Goal: Communication & Community: Answer question/provide support

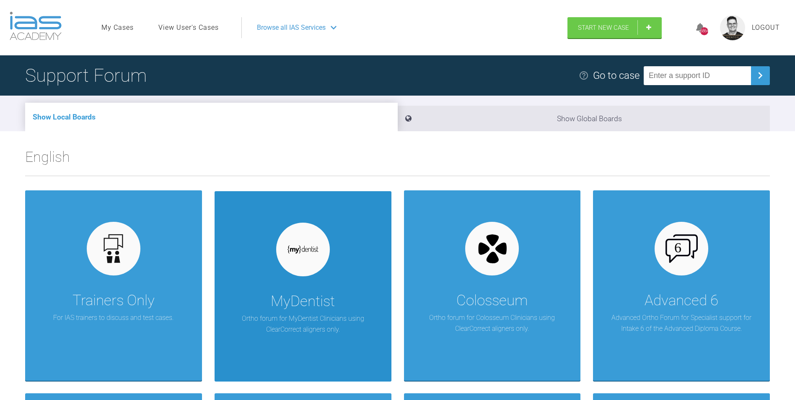
click at [298, 287] on div "MyDentist Ortho forum for MyDentist Clinicians using ClearCorrect aligners only." at bounding box center [303, 286] width 177 height 190
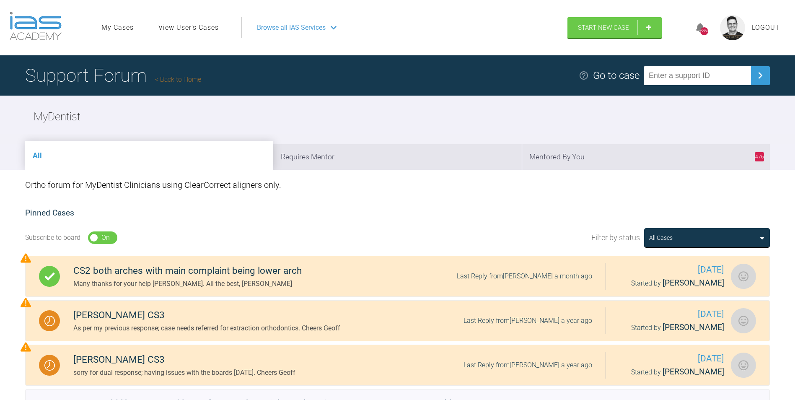
click at [185, 79] on link "Back to Home" at bounding box center [178, 79] width 46 height 8
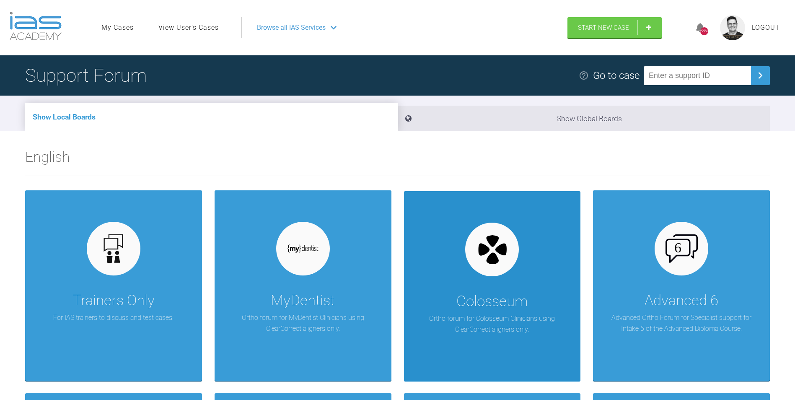
click at [487, 303] on div "Colosseum" at bounding box center [492, 301] width 71 height 23
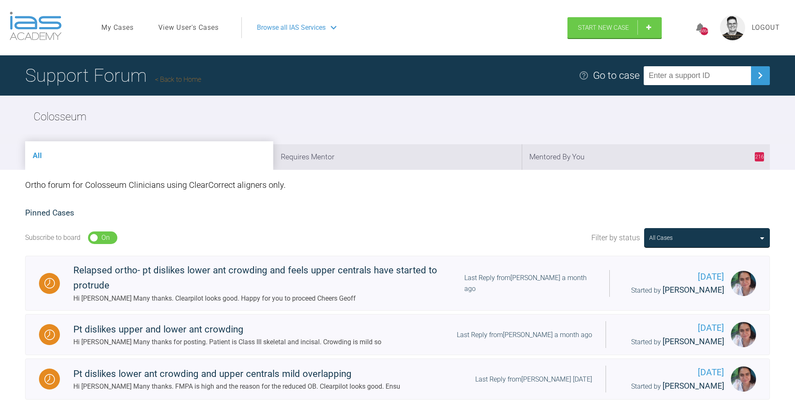
click at [182, 79] on link "Back to Home" at bounding box center [178, 79] width 46 height 8
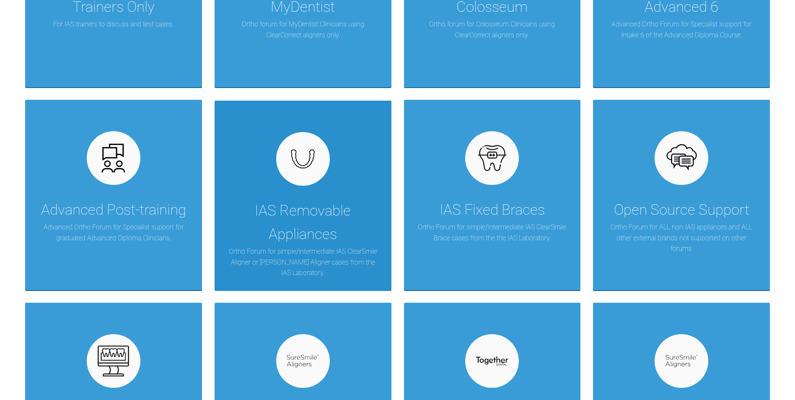
click at [319, 205] on div "IAS Removable Appliances" at bounding box center [303, 222] width 152 height 47
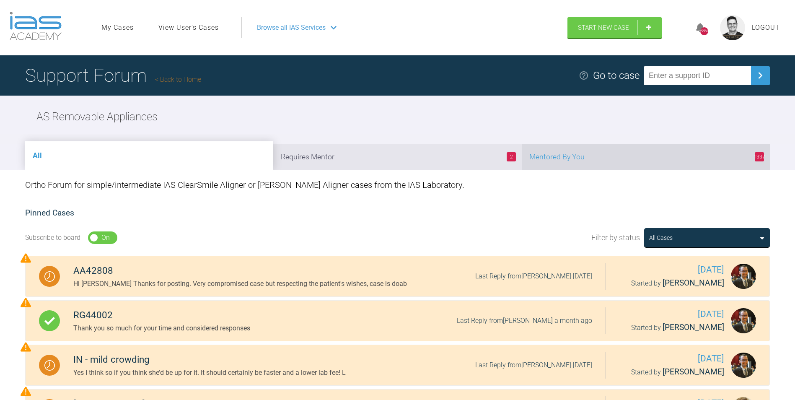
click at [585, 161] on li "1337 Mentored By You" at bounding box center [646, 157] width 248 height 26
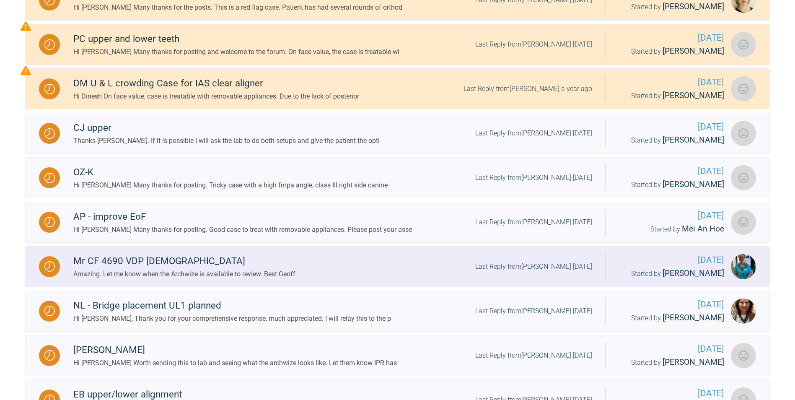
scroll to position [335, 0]
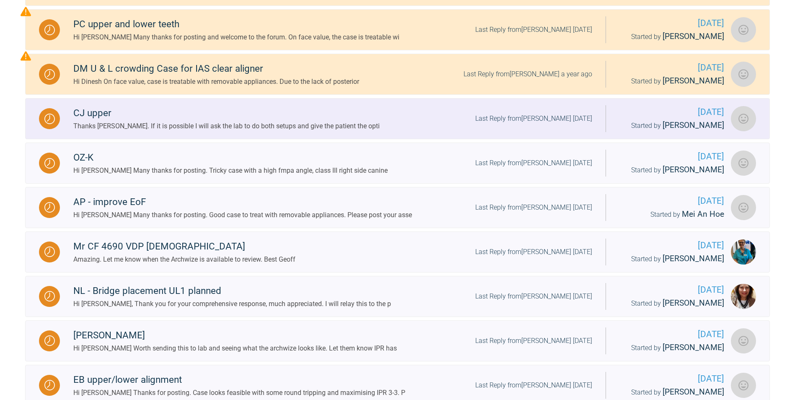
click at [239, 128] on div "Thanks [PERSON_NAME]. If it is possible I will ask the lab to do both setups an…" at bounding box center [226, 126] width 306 height 11
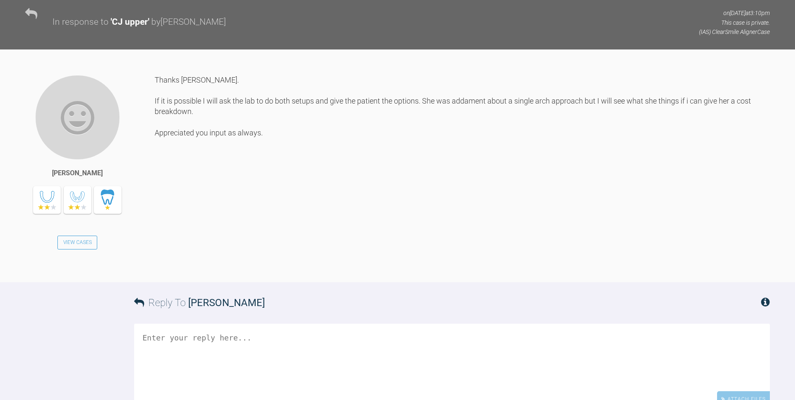
scroll to position [1078, 0]
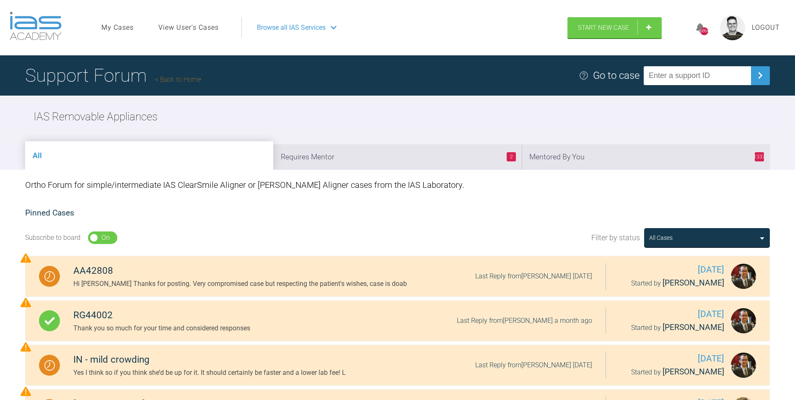
drag, startPoint x: 336, startPoint y: 202, endPoint x: 336, endPoint y: 196, distance: 5.5
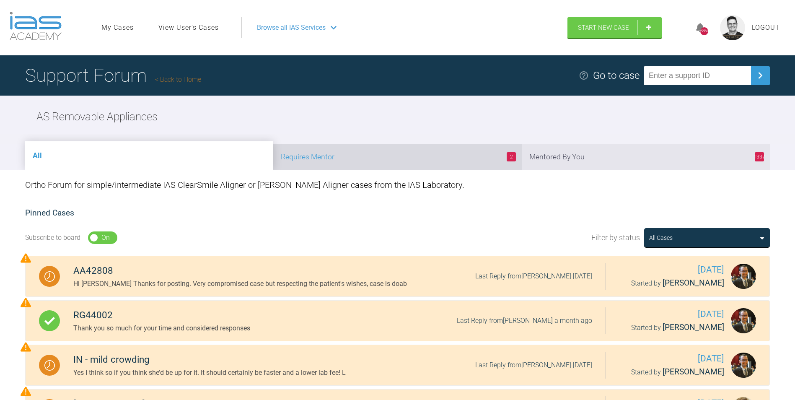
click at [380, 159] on li "2 Requires Mentor" at bounding box center [397, 157] width 248 height 26
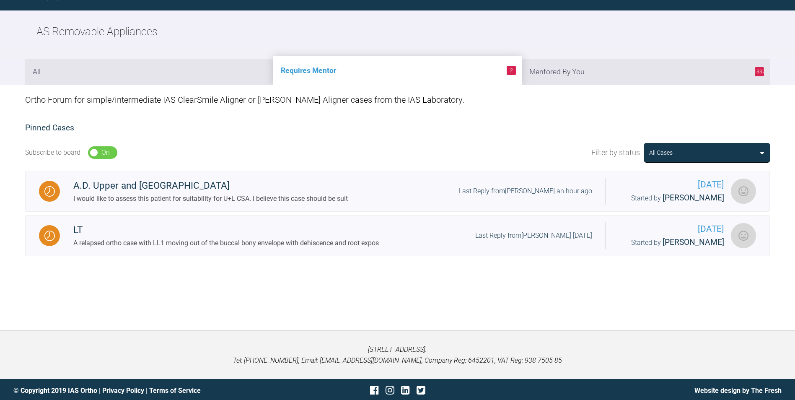
scroll to position [87, 0]
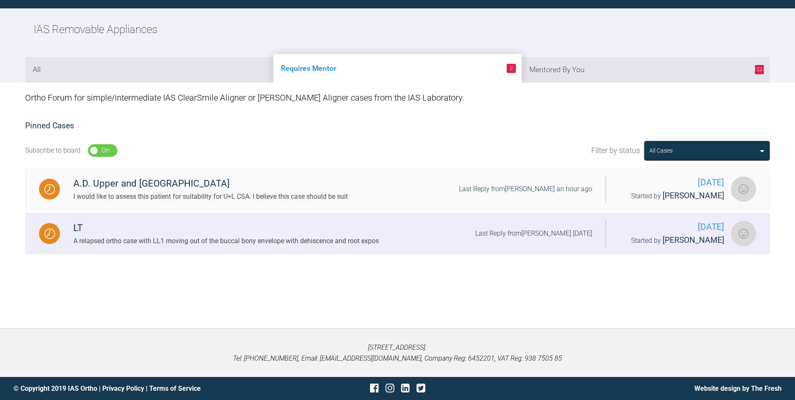
click at [223, 247] on div "A relapsed ortho case with LL1 moving out of the buccal bony envelope with dehi…" at bounding box center [226, 241] width 306 height 11
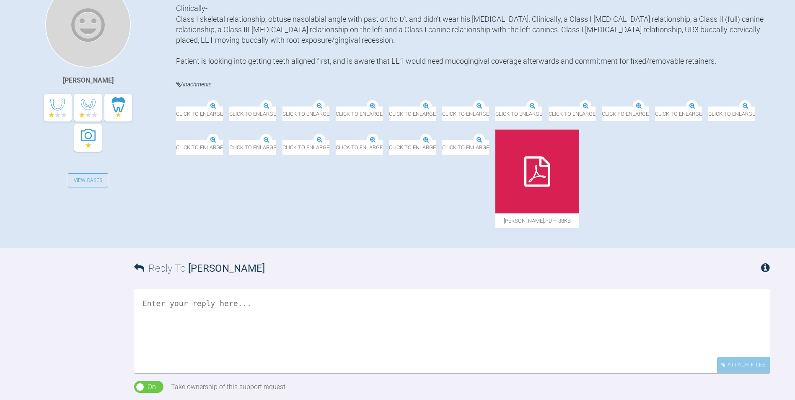
scroll to position [255, 0]
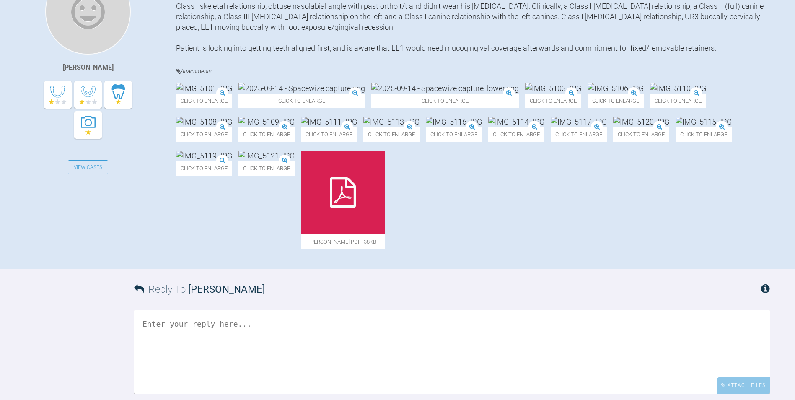
click at [205, 93] on img at bounding box center [204, 88] width 56 height 10
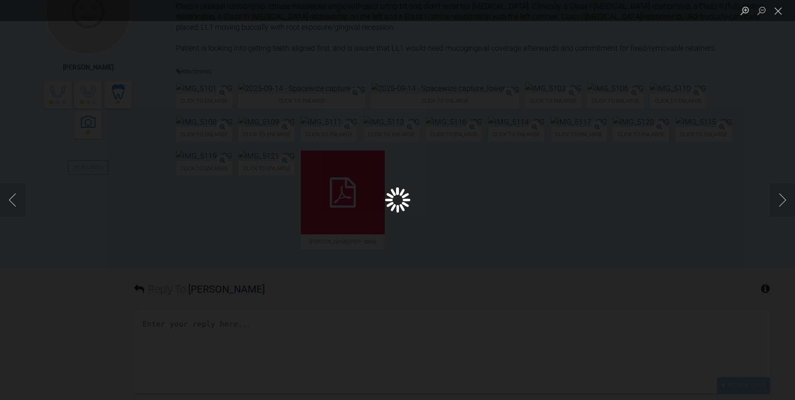
click at [205, 110] on div "Lightbox" at bounding box center [397, 200] width 795 height 400
click at [785, 200] on button "Next image" at bounding box center [782, 200] width 25 height 34
click at [668, 186] on div "Lightbox" at bounding box center [397, 200] width 795 height 400
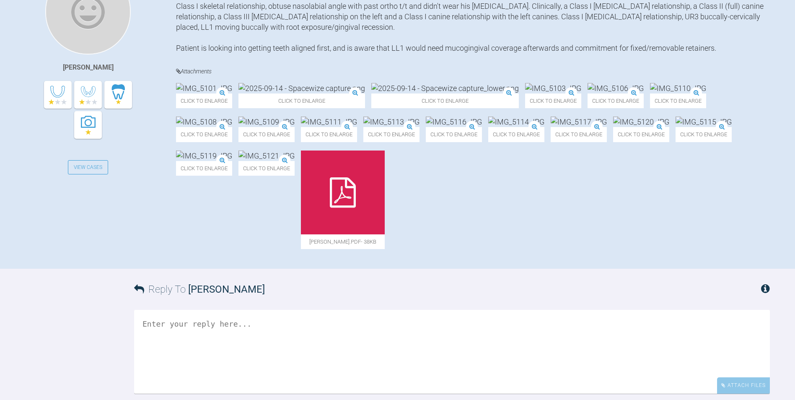
click at [344, 93] on img at bounding box center [302, 88] width 127 height 10
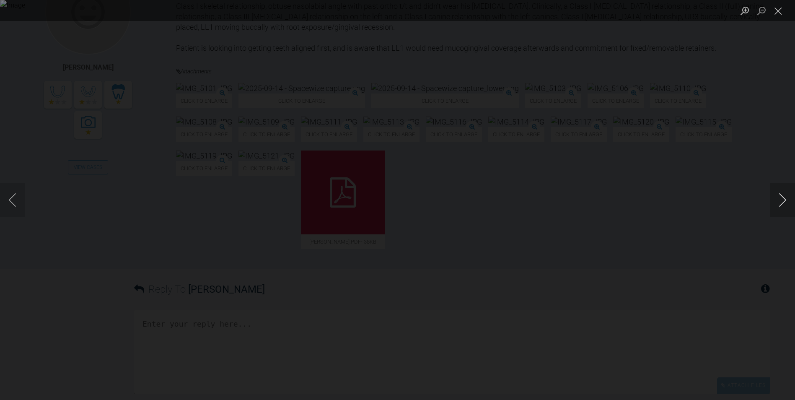
click at [782, 196] on button "Next image" at bounding box center [782, 200] width 25 height 34
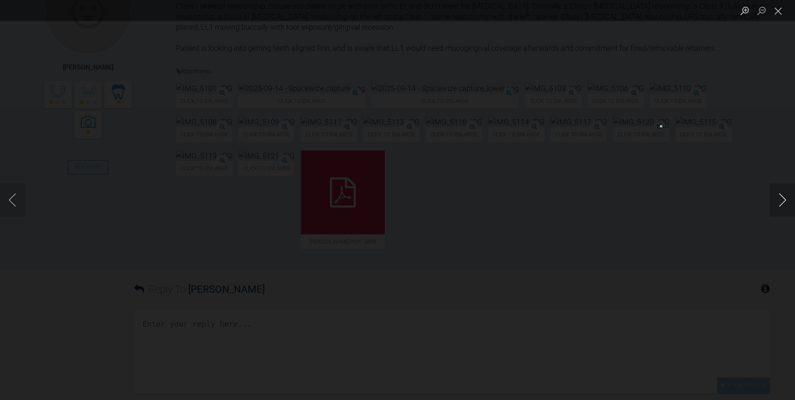
click at [782, 196] on button "Next image" at bounding box center [782, 200] width 25 height 34
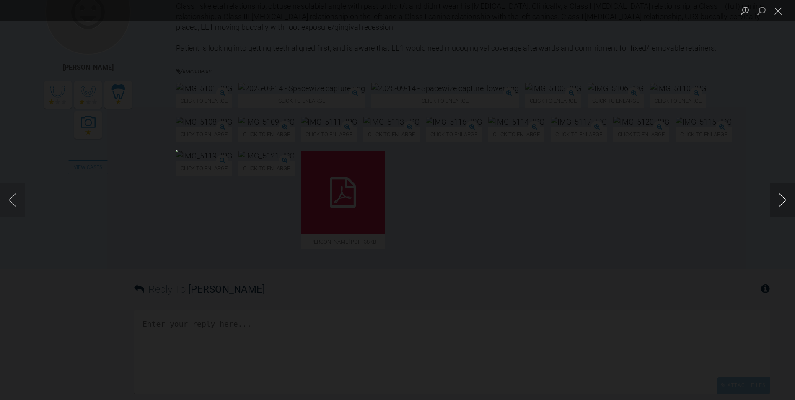
click at [782, 196] on button "Next image" at bounding box center [782, 200] width 25 height 34
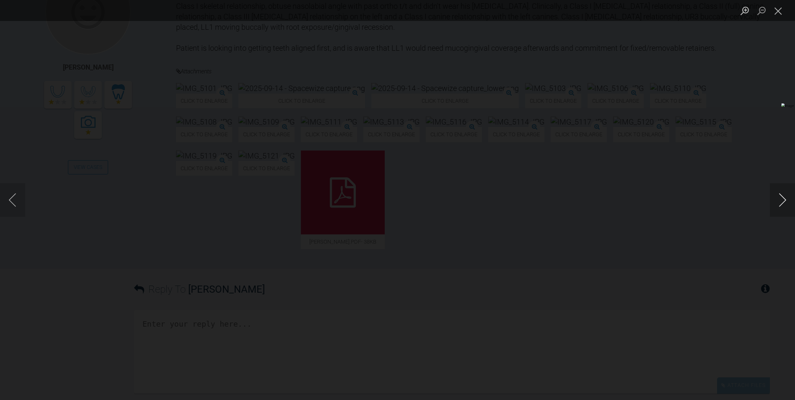
click at [782, 196] on button "Next image" at bounding box center [782, 200] width 25 height 34
click at [17, 200] on button "Previous image" at bounding box center [12, 200] width 25 height 34
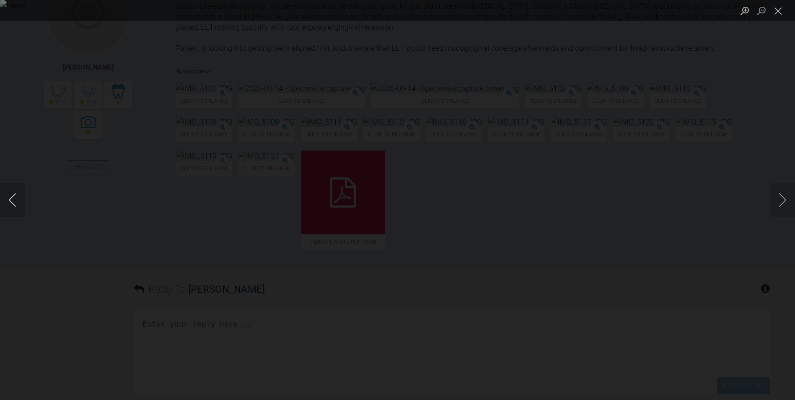
click at [17, 200] on button "Previous image" at bounding box center [12, 200] width 25 height 34
click at [18, 200] on button "Previous image" at bounding box center [12, 200] width 25 height 34
click at [23, 200] on button "Previous image" at bounding box center [12, 200] width 25 height 34
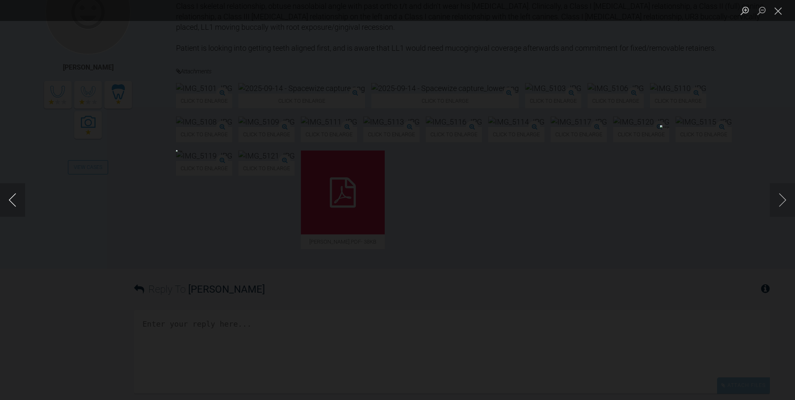
click at [24, 199] on button "Previous image" at bounding box center [12, 200] width 25 height 34
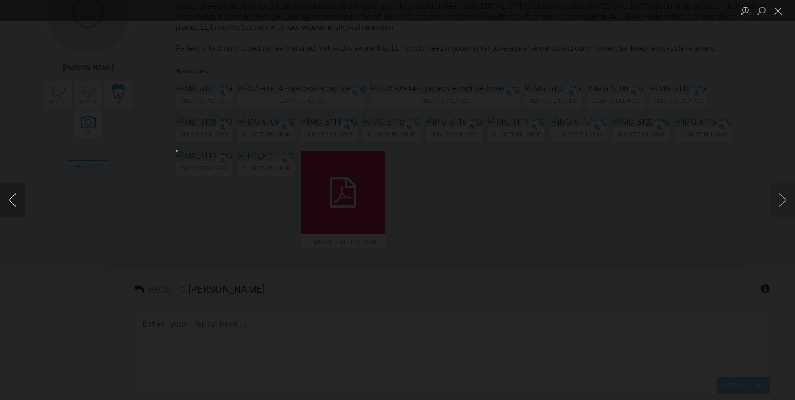
click at [24, 199] on button "Previous image" at bounding box center [12, 200] width 25 height 34
click at [783, 199] on button "Next image" at bounding box center [782, 200] width 25 height 34
click at [11, 197] on button "Previous image" at bounding box center [12, 200] width 25 height 34
click at [12, 197] on button "Previous image" at bounding box center [12, 200] width 25 height 34
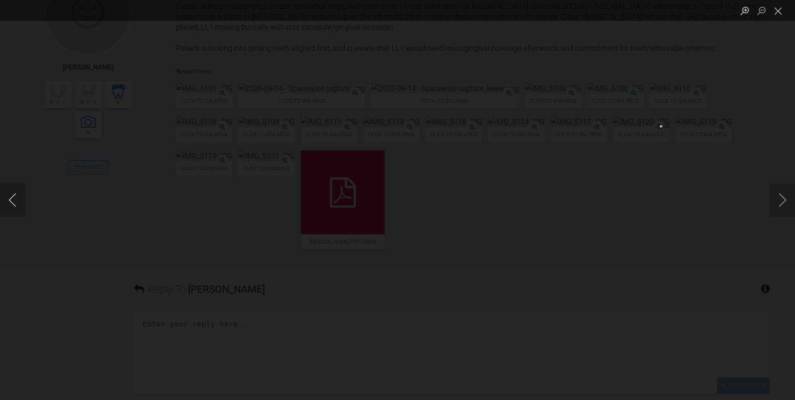
click at [13, 198] on button "Previous image" at bounding box center [12, 200] width 25 height 34
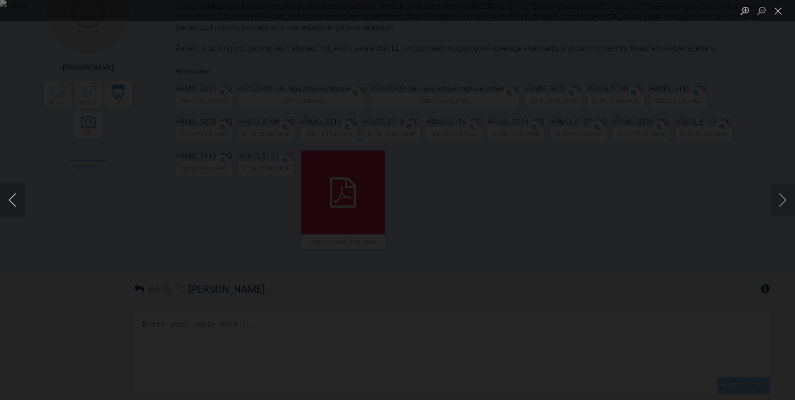
click at [13, 198] on button "Previous image" at bounding box center [12, 200] width 25 height 34
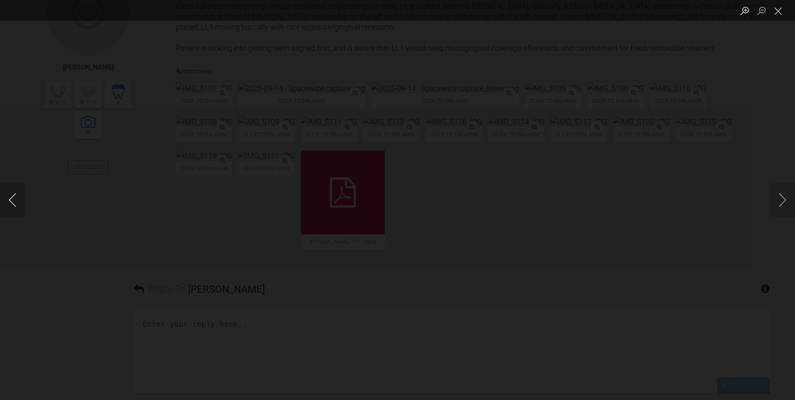
click at [13, 198] on button "Previous image" at bounding box center [12, 200] width 25 height 34
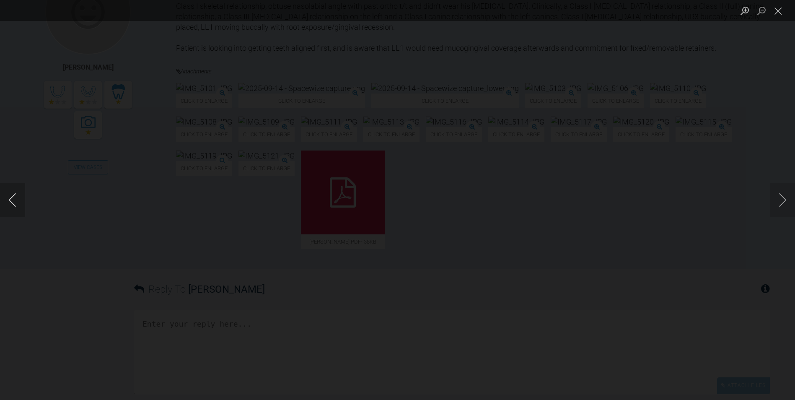
click at [13, 198] on button "Previous image" at bounding box center [12, 200] width 25 height 34
click at [783, 9] on button "Close lightbox" at bounding box center [778, 10] width 17 height 15
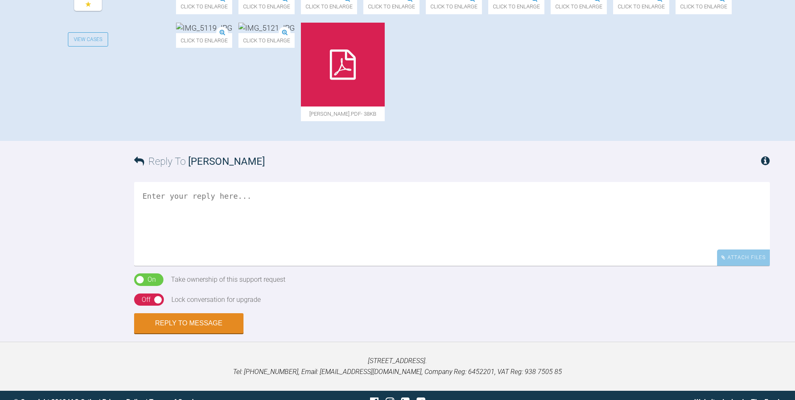
scroll to position [423, 0]
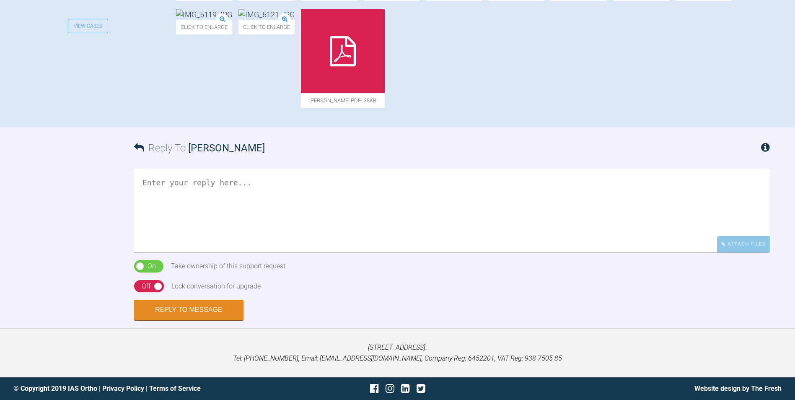
click at [188, 250] on textarea at bounding box center [452, 211] width 636 height 84
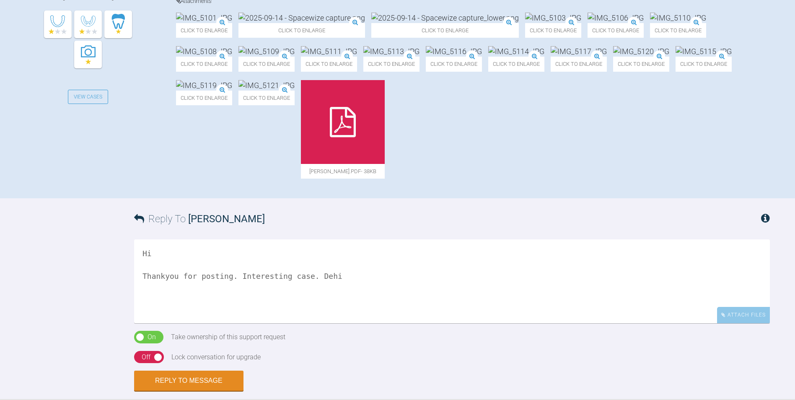
scroll to position [439, 0]
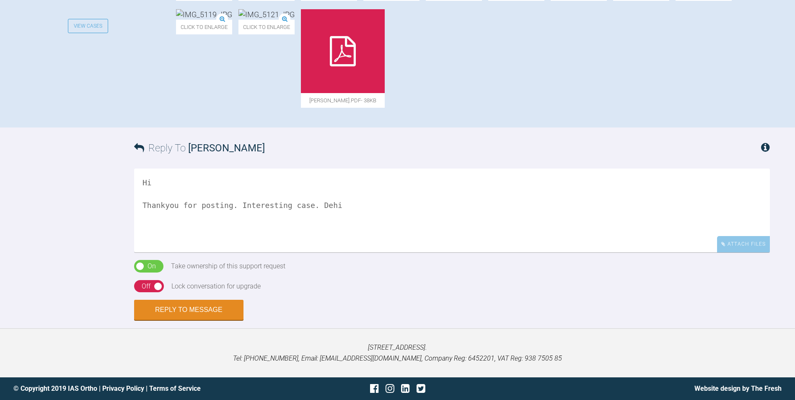
click at [328, 252] on textarea "Hi Thankyou for posting. Interesting case. Dehi" at bounding box center [452, 211] width 636 height 84
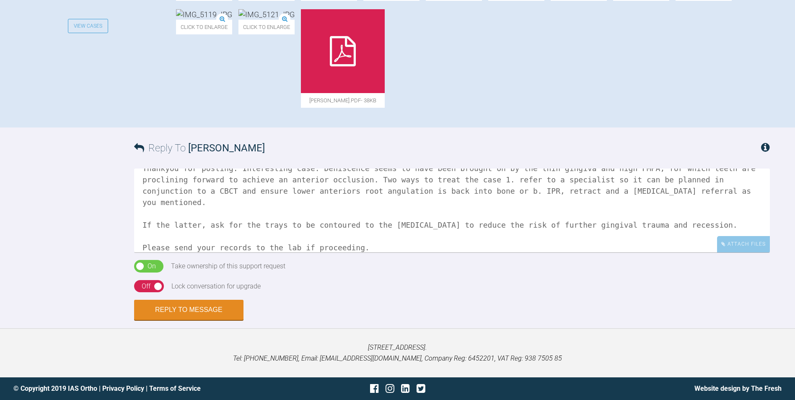
scroll to position [48, 0]
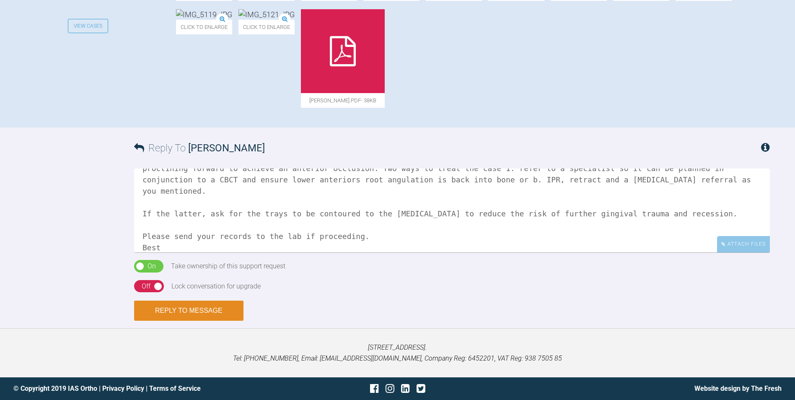
type textarea "Hi Thankyou for posting. Interesting case. Dehiscence seems to have been brough…"
click at [184, 321] on button "Reply to Message" at bounding box center [188, 311] width 109 height 20
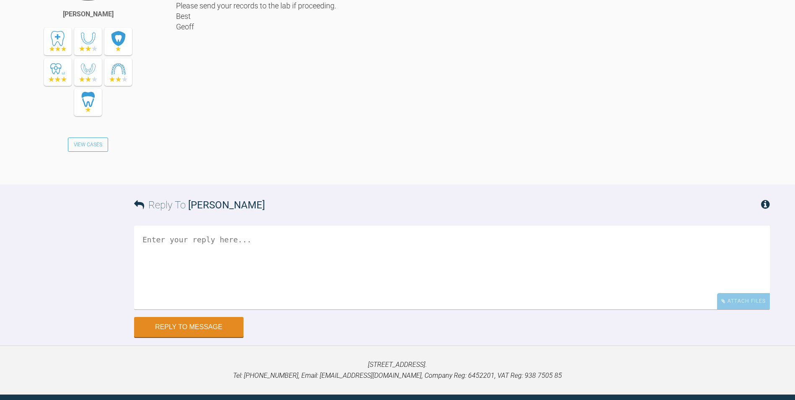
scroll to position [1142, 0]
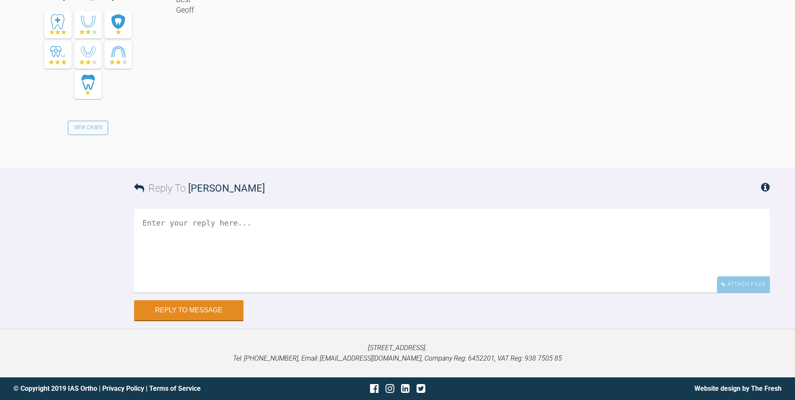
click at [185, 226] on textarea at bounding box center [452, 251] width 636 height 84
type textarea "I see [PERSON_NAME] beet me to it and concur with her views. Please refer"
click at [213, 317] on button "Reply to Message" at bounding box center [188, 311] width 109 height 20
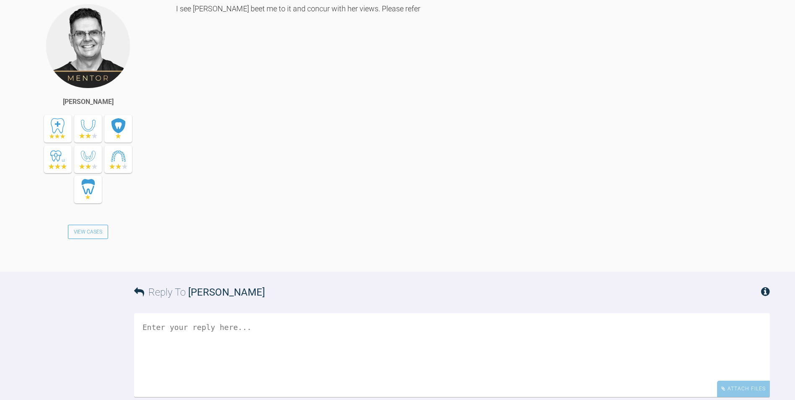
scroll to position [1299, 0]
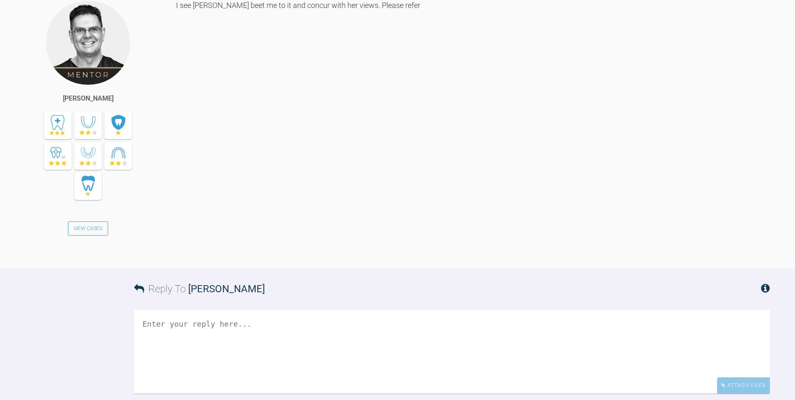
drag, startPoint x: 495, startPoint y: 226, endPoint x: 491, endPoint y: 215, distance: 11.1
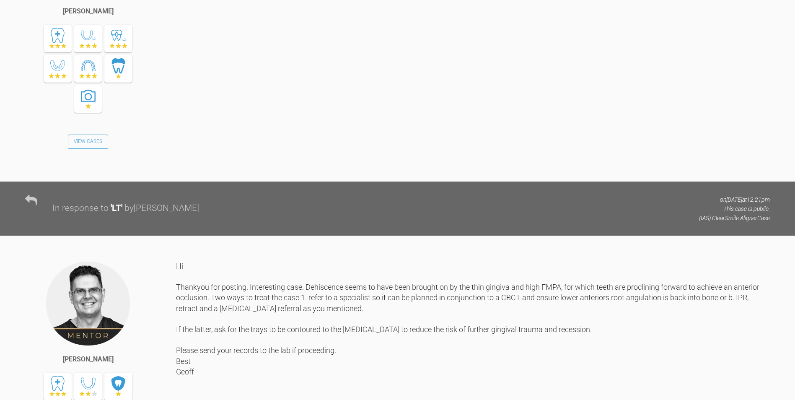
scroll to position [0, 0]
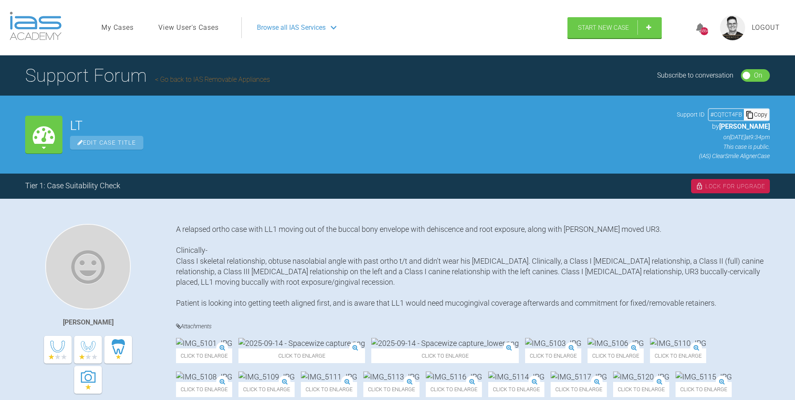
click at [209, 80] on link "Go back to IAS Removable Appliances" at bounding box center [212, 79] width 115 height 8
